Goal: Task Accomplishment & Management: Use online tool/utility

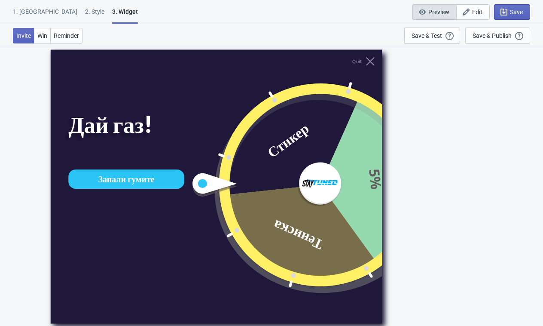
scroll to position [47, 0]
click at [466, 12] on icon "button" at bounding box center [466, 12] width 9 height 9
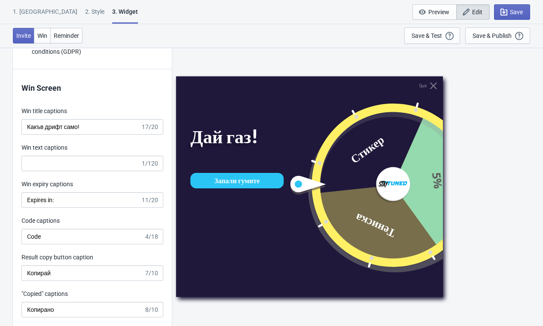
scroll to position [1690, 0]
click at [85, 14] on div "2 . Style" at bounding box center [94, 14] width 19 height 15
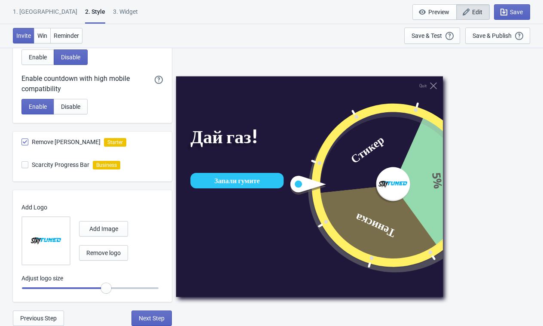
scroll to position [0, 0]
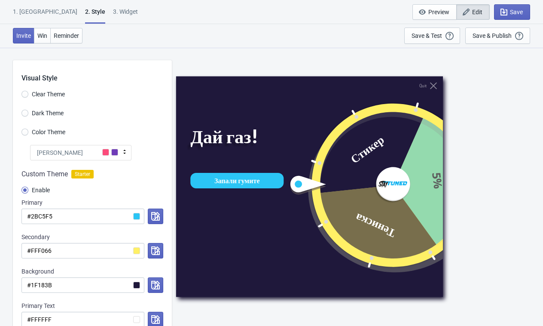
click at [87, 153] on div "[PERSON_NAME]" at bounding box center [80, 152] width 101 height 15
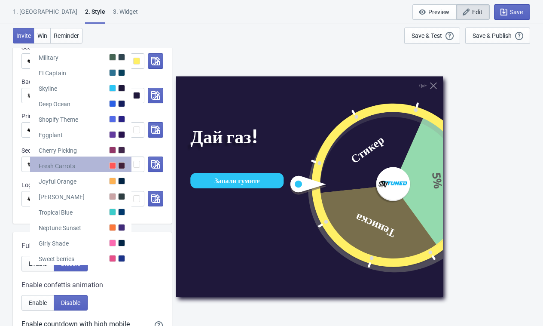
scroll to position [49, 0]
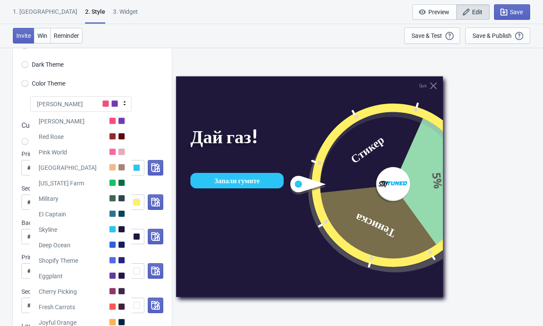
click at [139, 75] on div "Visual Style Clear Theme Dark Theme Color Theme Tada Tada Red Rose Pink World M…" at bounding box center [92, 188] width 159 height 353
click at [102, 96] on div "[PERSON_NAME]" at bounding box center [80, 103] width 101 height 15
radio input "true"
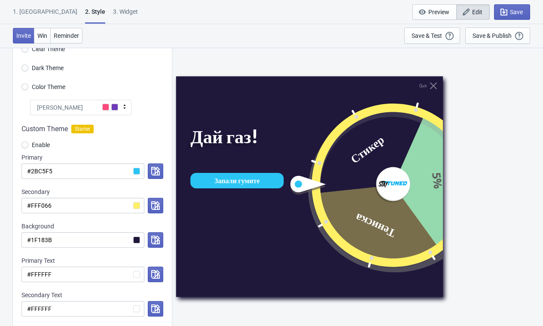
scroll to position [45, 0]
click at [90, 7] on div "1. Coupon 2 . Style 3. Widget 1. Coupon 2 . Style 3. Widget Save and Exit Previ…" at bounding box center [271, 12] width 543 height 24
click at [113, 15] on div "3. Widget" at bounding box center [125, 14] width 25 height 15
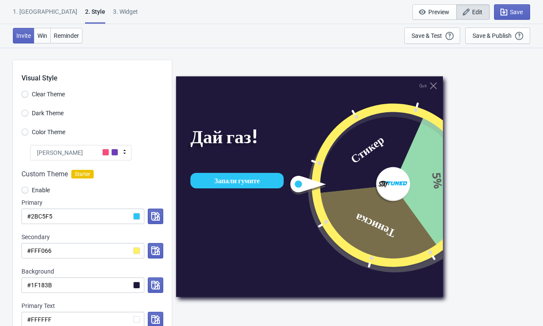
select select "specificURL"
select select "once"
select select "1"
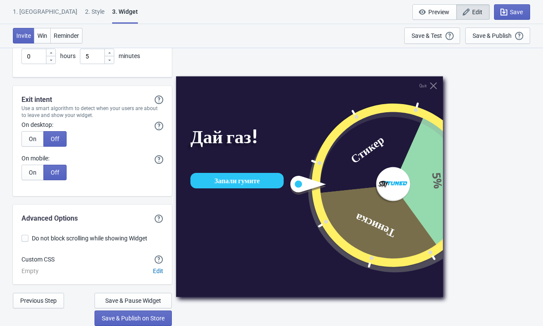
scroll to position [2256, 0]
click at [156, 272] on span "Edit" at bounding box center [158, 270] width 10 height 7
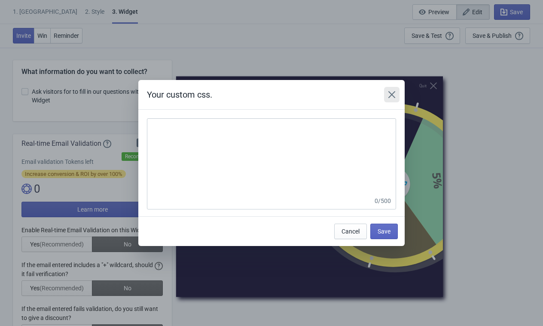
click at [394, 94] on icon "Close" at bounding box center [392, 94] width 9 height 9
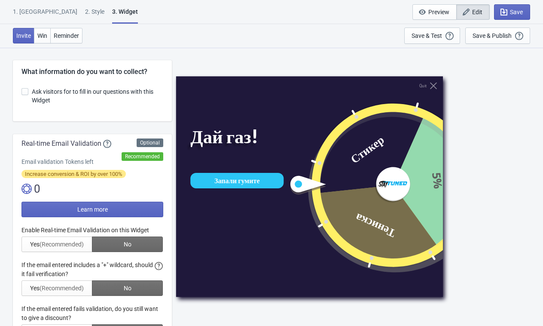
click at [30, 18] on div "1. [GEOGRAPHIC_DATA]" at bounding box center [45, 14] width 64 height 15
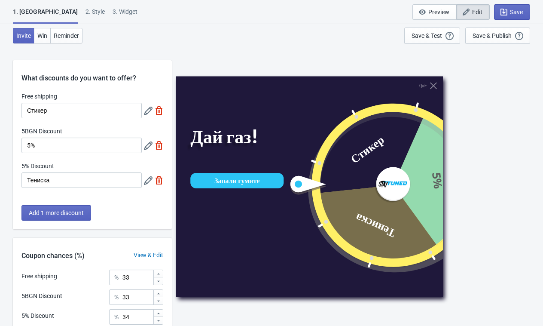
click at [85, 12] on div "2 . Style" at bounding box center [94, 14] width 19 height 15
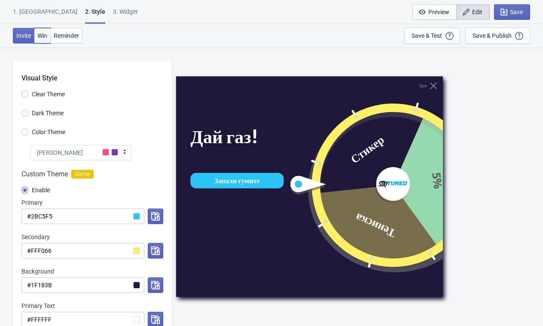
click at [42, 31] on button "Win" at bounding box center [42, 35] width 17 height 15
radio input "true"
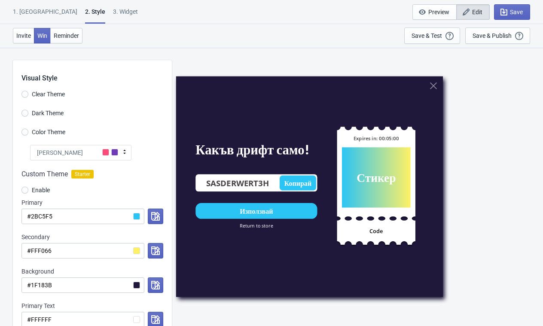
click at [51, 92] on span "Clear Theme" at bounding box center [48, 94] width 33 height 9
click at [28, 92] on input "Clear Theme" at bounding box center [24, 98] width 7 height 15
radio input "true"
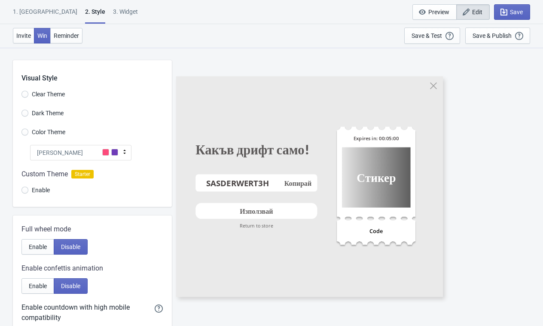
click at [49, 116] on span "Dark Theme" at bounding box center [48, 113] width 32 height 9
click at [28, 116] on input "Dark Theme" at bounding box center [24, 117] width 7 height 15
radio input "true"
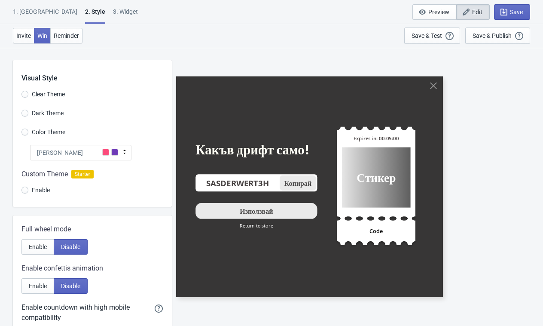
click at [49, 125] on div "Visual Style Clear Theme Dark Theme Color Theme Tada Tada Red Rose Pink World M…" at bounding box center [92, 133] width 159 height 147
click at [49, 132] on span "Color Theme" at bounding box center [49, 132] width 34 height 9
click at [28, 132] on input "Color Theme" at bounding box center [24, 135] width 7 height 15
radio input "true"
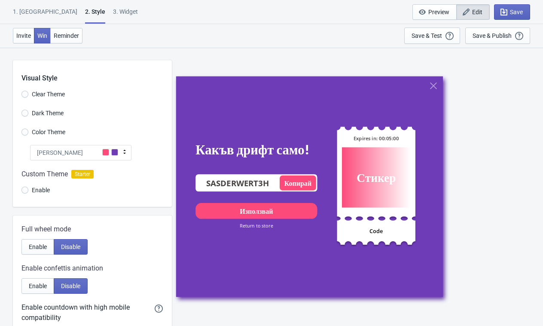
click at [39, 187] on span "Enable" at bounding box center [41, 190] width 18 height 9
click at [28, 187] on input "Enable" at bounding box center [24, 193] width 7 height 15
radio input "true"
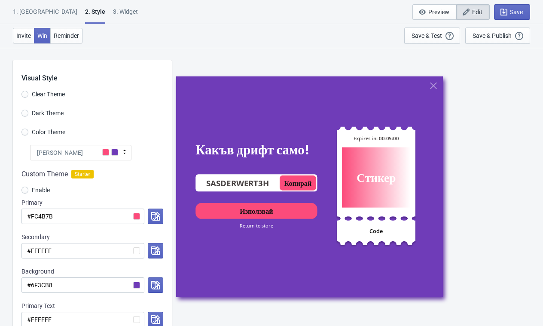
click at [39, 187] on span "Enable" at bounding box center [41, 190] width 18 height 9
click at [28, 187] on input "Enable" at bounding box center [24, 193] width 7 height 15
click at [113, 18] on div "3. Widget" at bounding box center [125, 14] width 25 height 15
select select "specificURL"
select select "once"
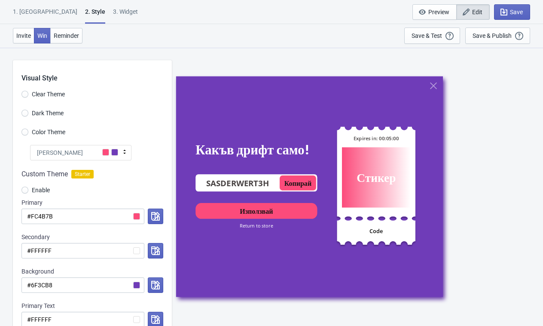
select select "1"
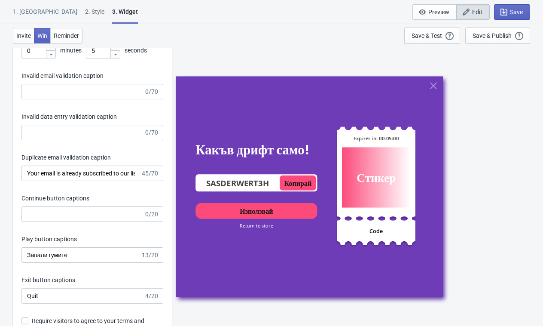
scroll to position [1363, 0]
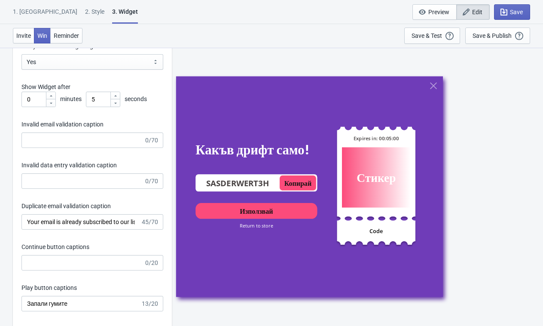
click at [85, 9] on div "2 . Style" at bounding box center [94, 14] width 19 height 15
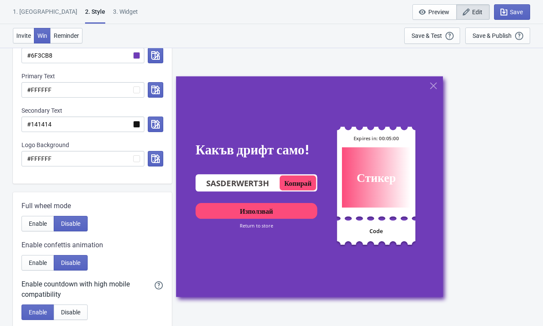
scroll to position [0, 0]
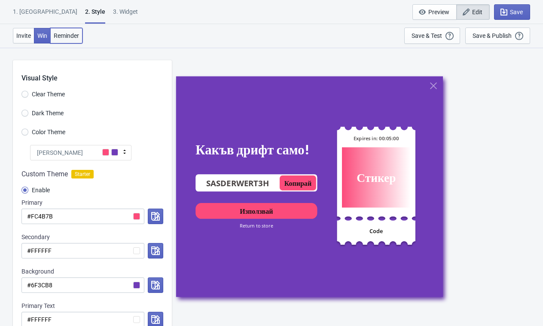
click at [64, 41] on button "Reminder" at bounding box center [66, 35] width 32 height 15
radio input "true"
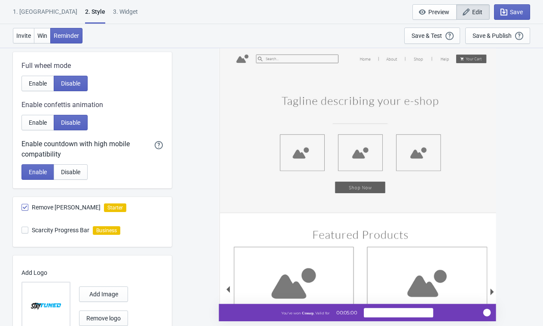
scroll to position [434, 0]
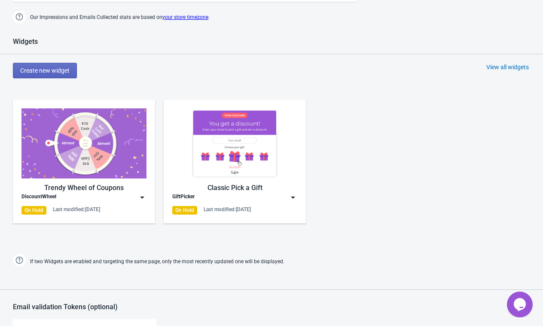
scroll to position [357, 0]
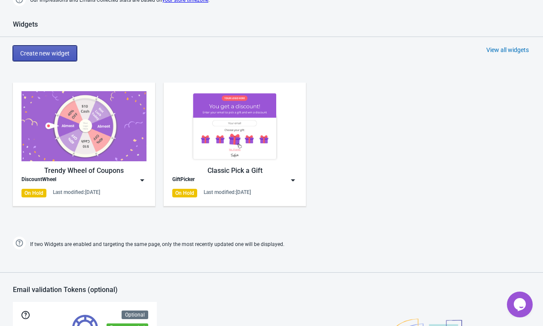
click at [48, 52] on span "Create new widget" at bounding box center [44, 53] width 49 height 7
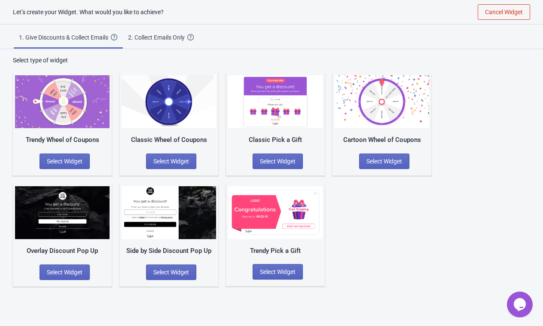
scroll to position [9, 0]
click at [186, 163] on span "Select Widget" at bounding box center [171, 161] width 36 height 7
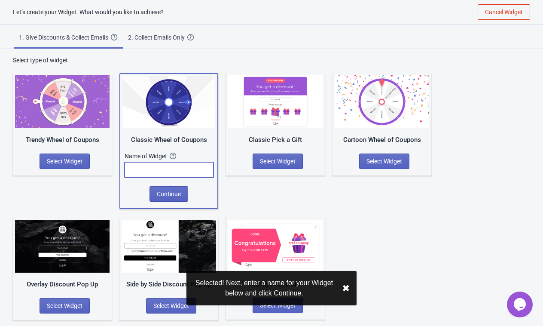
click at [179, 171] on input "text" at bounding box center [169, 169] width 89 height 15
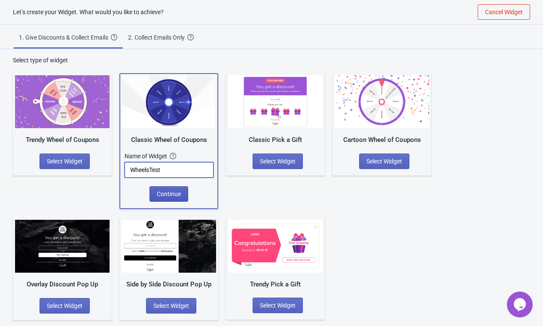
type input "WheelsTest"
click at [177, 197] on button "Continue" at bounding box center [169, 193] width 39 height 15
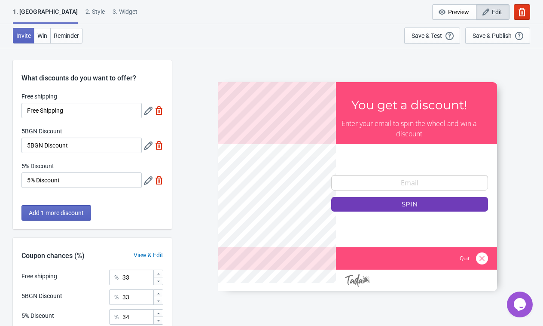
click at [85, 9] on div "2 . Style" at bounding box center [94, 14] width 19 height 15
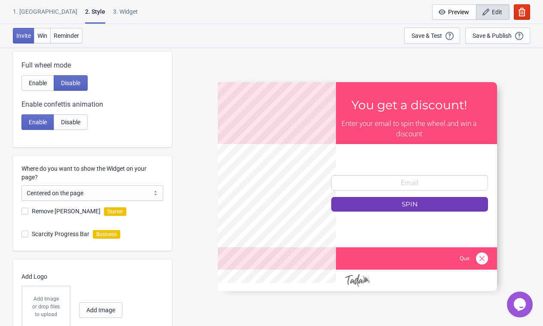
scroll to position [202, 0]
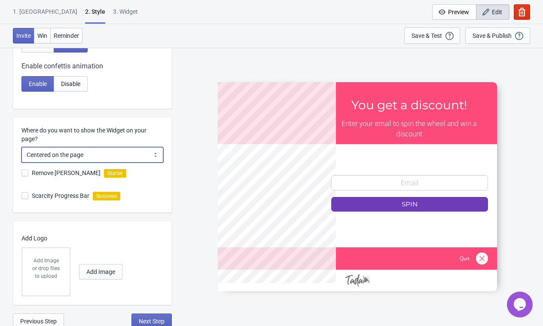
click at [120, 153] on select "Centered on the page Left side of the page" at bounding box center [92, 154] width 142 height 15
select select "left"
radio input "true"
click at [125, 152] on select "Centered on the page Left side of the page" at bounding box center [92, 154] width 142 height 15
select select "center"
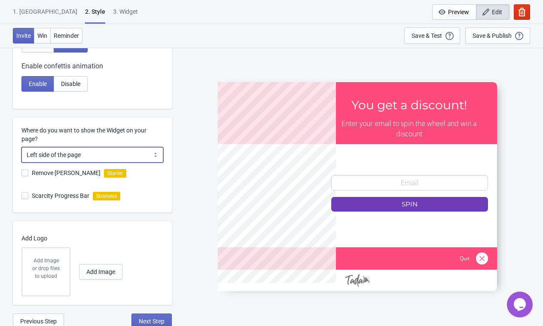
radio input "true"
click at [71, 168] on span "Remove [PERSON_NAME]" at bounding box center [66, 172] width 69 height 9
click at [22, 169] on input "Remove [PERSON_NAME]" at bounding box center [21, 176] width 0 height 15
checkbox input "true"
radio input "true"
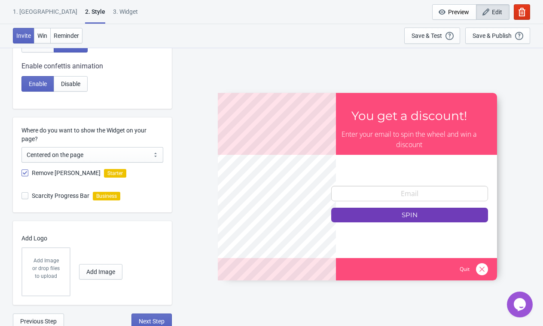
click at [71, 168] on span "Remove [PERSON_NAME]" at bounding box center [66, 172] width 69 height 9
click at [22, 169] on input "Remove [PERSON_NAME]" at bounding box center [21, 176] width 0 height 15
checkbox input "false"
radio input "true"
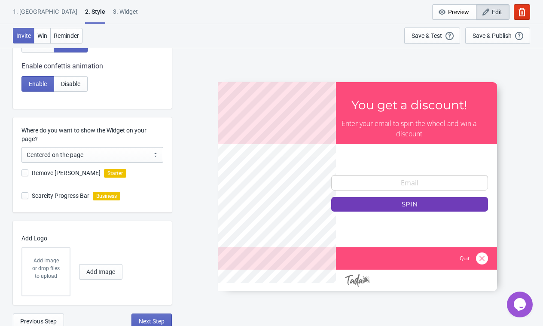
click at [71, 168] on span "Remove [PERSON_NAME]" at bounding box center [66, 172] width 69 height 9
click at [22, 169] on input "Remove [PERSON_NAME]" at bounding box center [21, 176] width 0 height 15
checkbox input "true"
radio input "true"
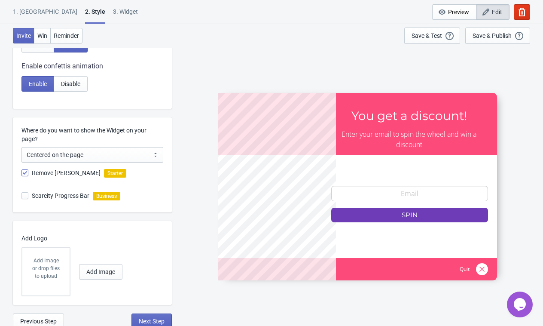
click at [71, 168] on span "Remove [PERSON_NAME]" at bounding box center [66, 172] width 69 height 9
click at [22, 169] on input "Remove [PERSON_NAME]" at bounding box center [21, 176] width 0 height 15
checkbox input "false"
radio input "true"
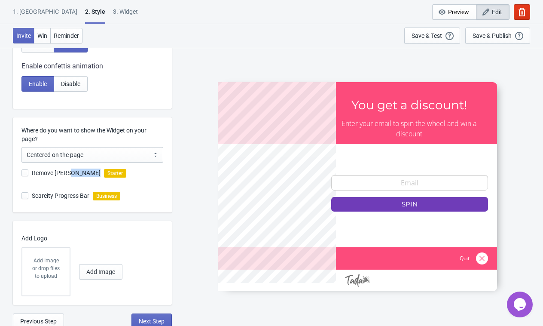
click at [71, 168] on span "Remove [PERSON_NAME]" at bounding box center [66, 172] width 69 height 9
click at [22, 169] on input "Remove [PERSON_NAME]" at bounding box center [21, 176] width 0 height 15
checkbox input "true"
radio input "true"
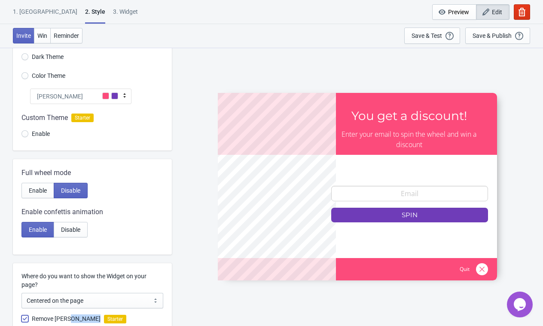
scroll to position [0, 0]
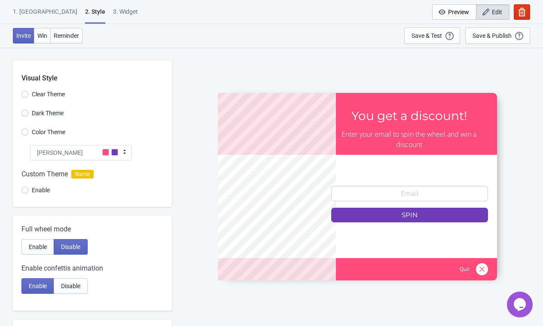
click at [96, 3] on div "1. Coupon 2 . Style 3. Widget 1. Coupon 2 . Style 3. Widget Cancel Widget Previ…" at bounding box center [271, 12] width 543 height 24
click at [113, 10] on div "3. Widget" at bounding box center [125, 14] width 25 height 15
select select "once"
select select "1"
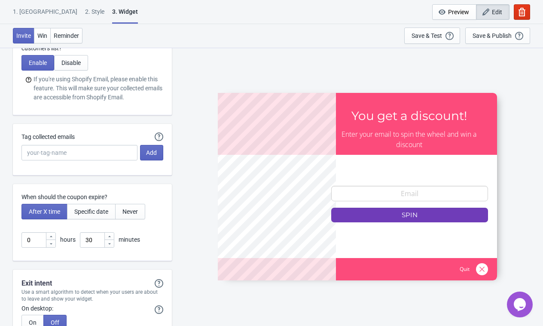
scroll to position [2178, 0]
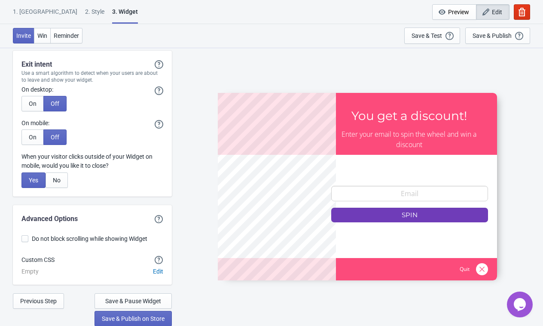
click at [40, 15] on div "1. [GEOGRAPHIC_DATA]" at bounding box center [45, 14] width 64 height 15
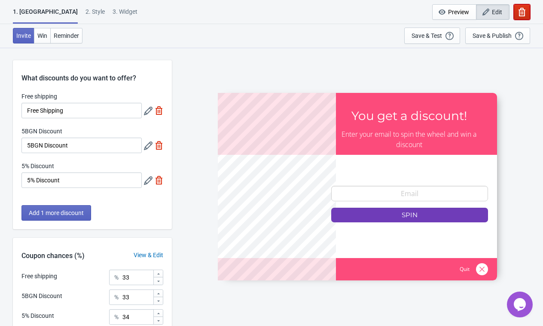
click at [517, 9] on button "button" at bounding box center [522, 11] width 16 height 15
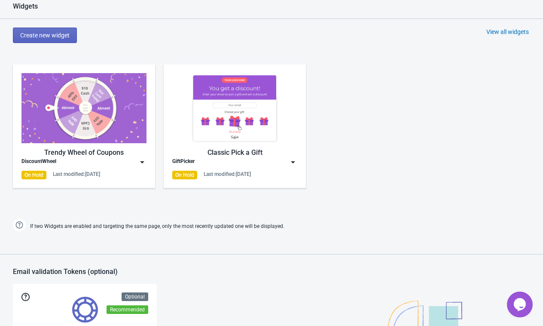
scroll to position [442, 0]
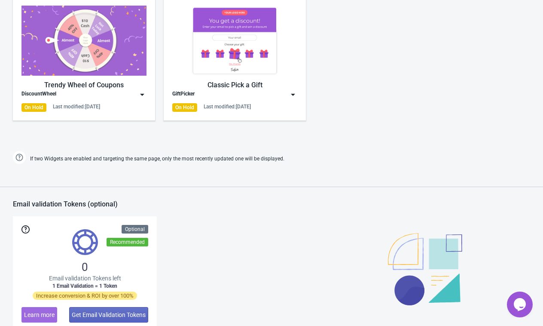
click at [259, 96] on div "GiftPicker" at bounding box center [234, 94] width 125 height 9
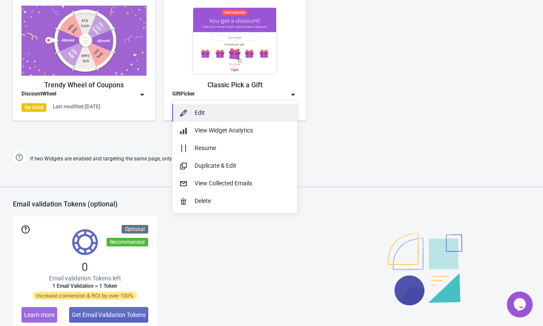
click at [257, 115] on div "Edit" at bounding box center [243, 112] width 96 height 9
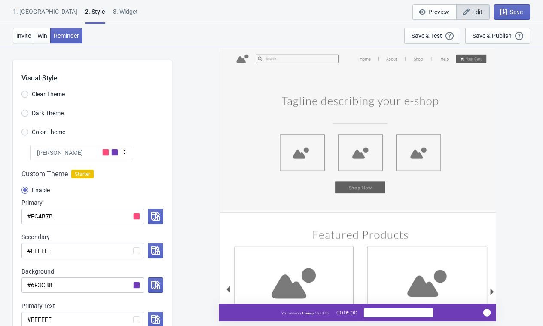
scroll to position [434, 0]
